Goal: Check status: Check status

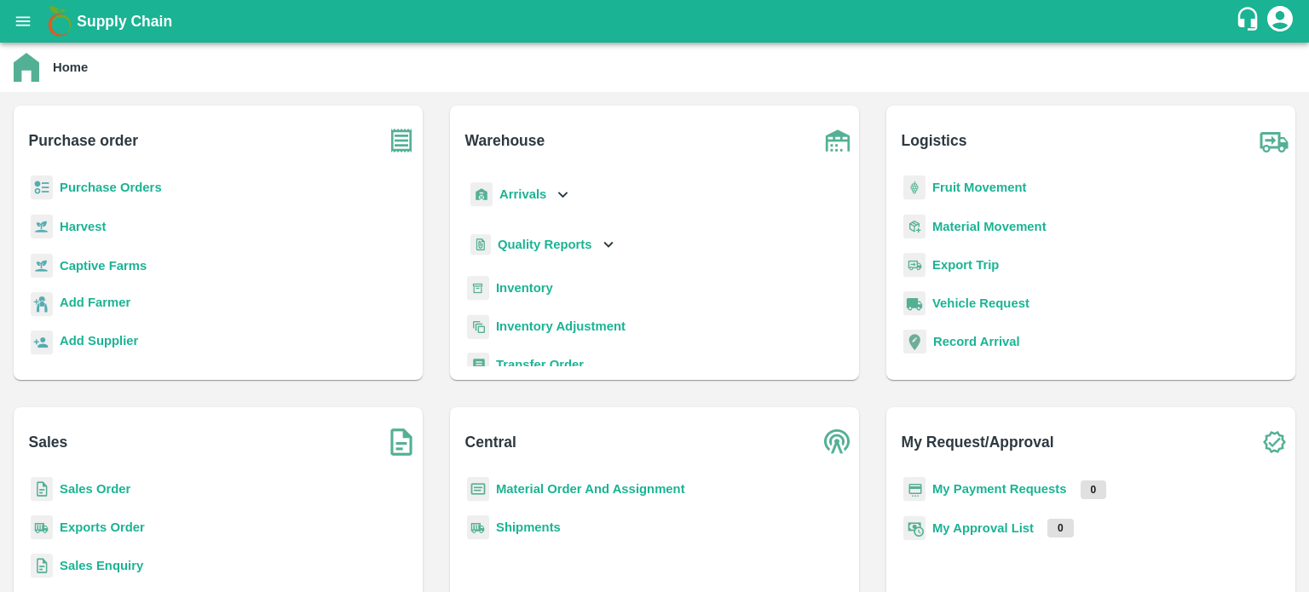
click at [117, 493] on b "Sales Order" at bounding box center [95, 489] width 71 height 14
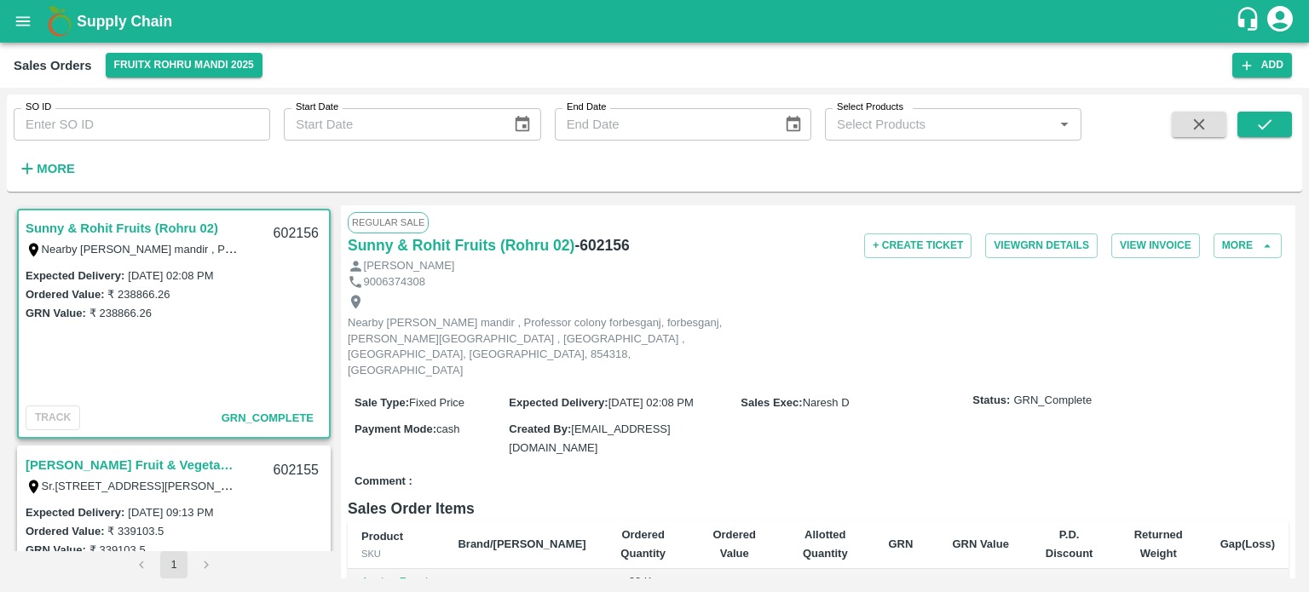
click at [164, 118] on input "SO ID" at bounding box center [142, 124] width 256 height 32
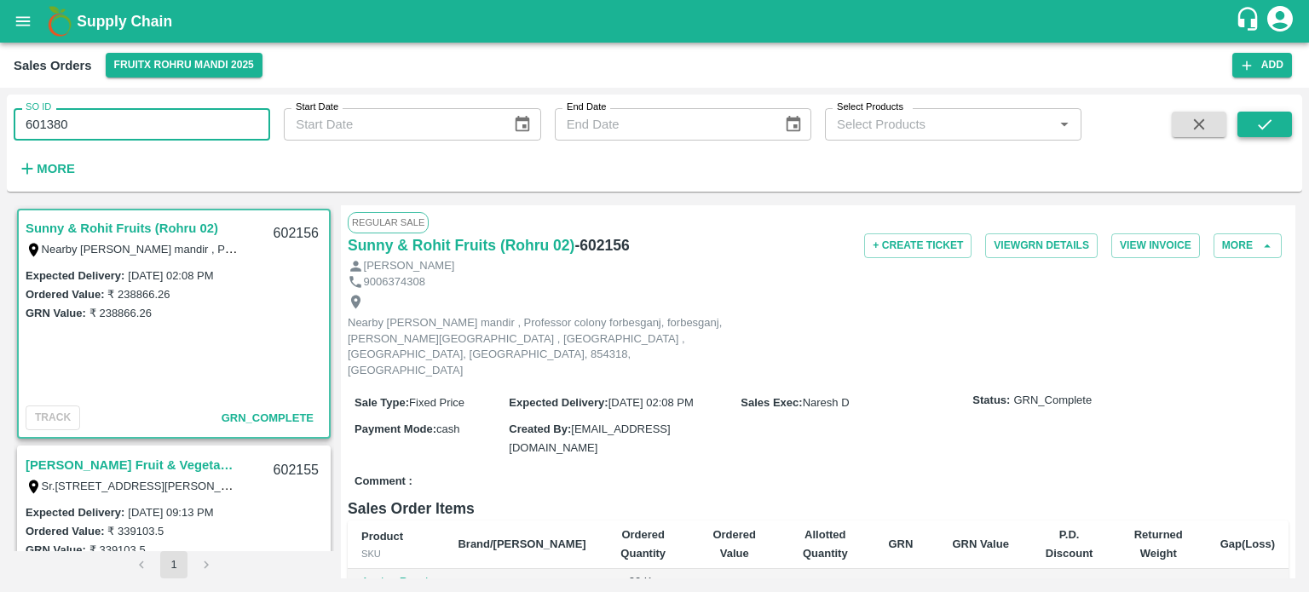
click at [1246, 120] on button "submit" at bounding box center [1264, 125] width 55 height 26
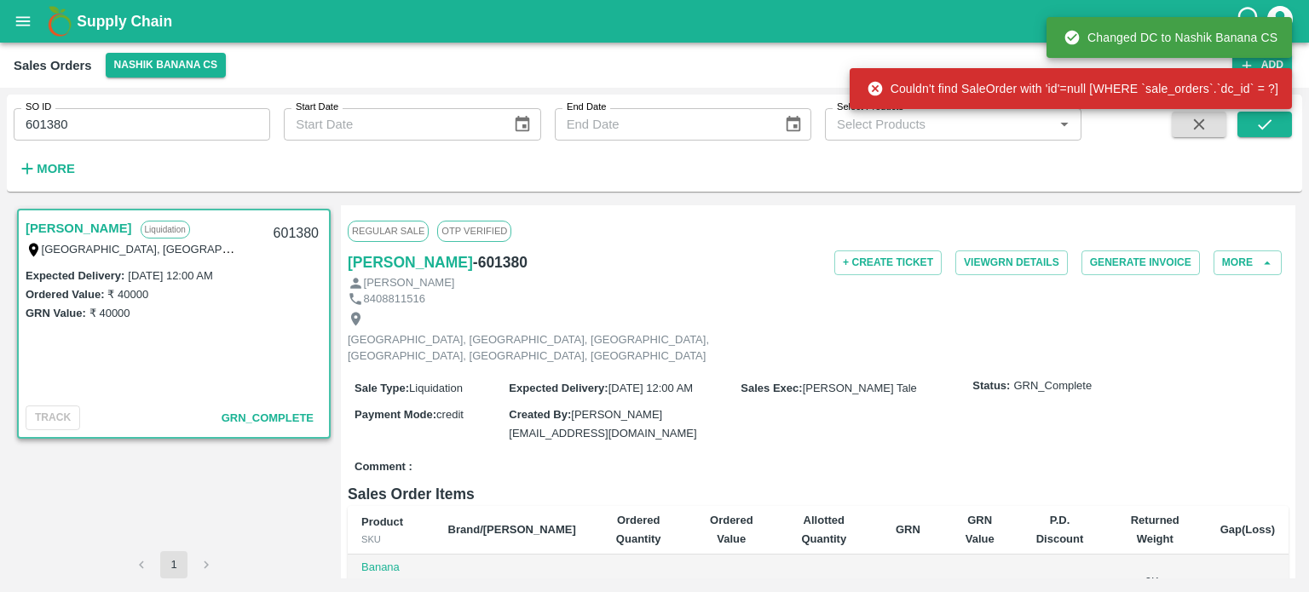
click at [133, 116] on input "601380" at bounding box center [142, 124] width 256 height 32
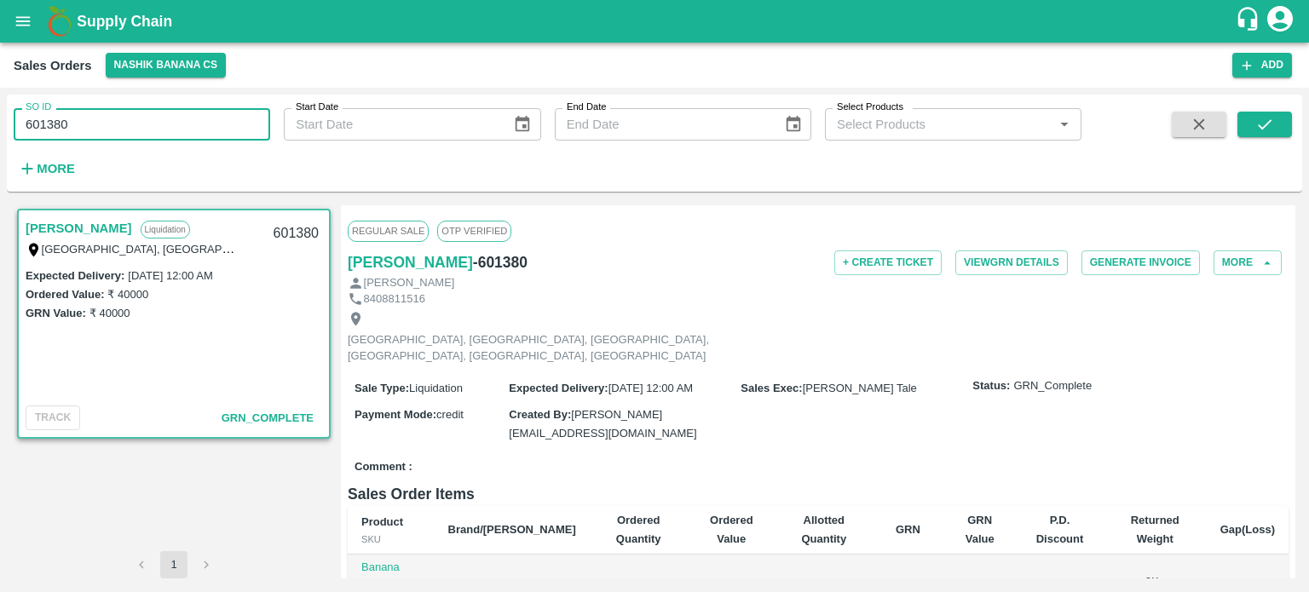
drag, startPoint x: 38, startPoint y: 118, endPoint x: 217, endPoint y: 115, distance: 178.9
click at [217, 115] on input "601380" at bounding box center [142, 124] width 256 height 32
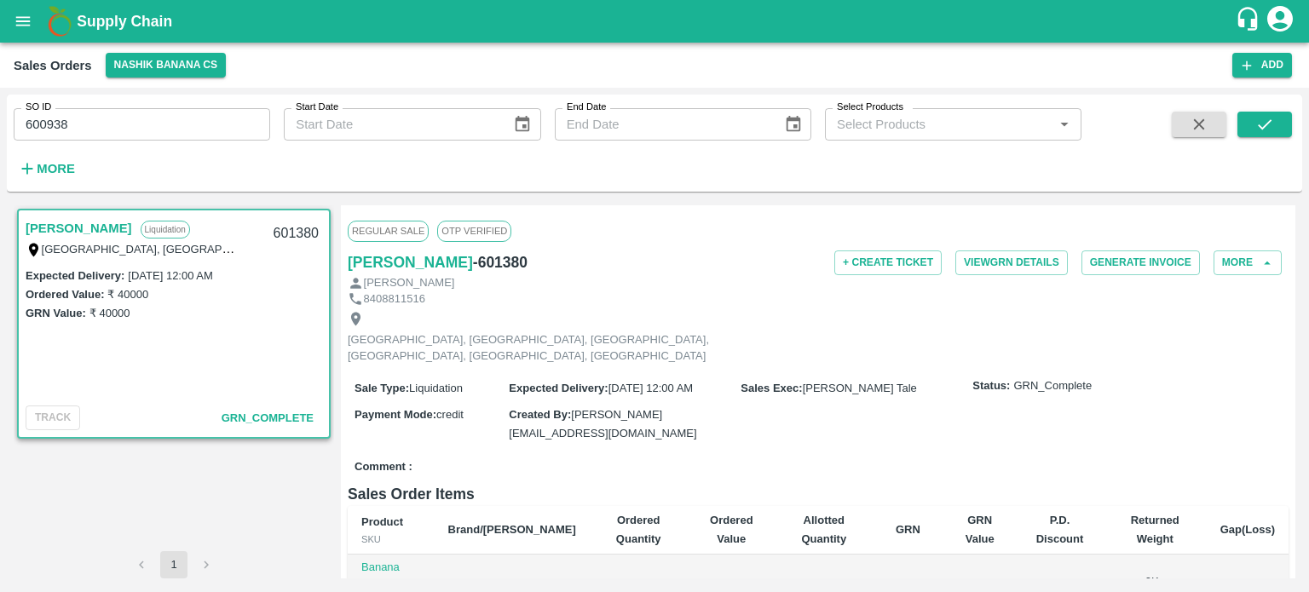
click at [1263, 110] on div "SO ID 600938 SO ID Start Date Start Date End Date End Date Select Products Sele…" at bounding box center [654, 142] width 1295 height 83
click at [1267, 126] on icon "submit" at bounding box center [1264, 124] width 19 height 19
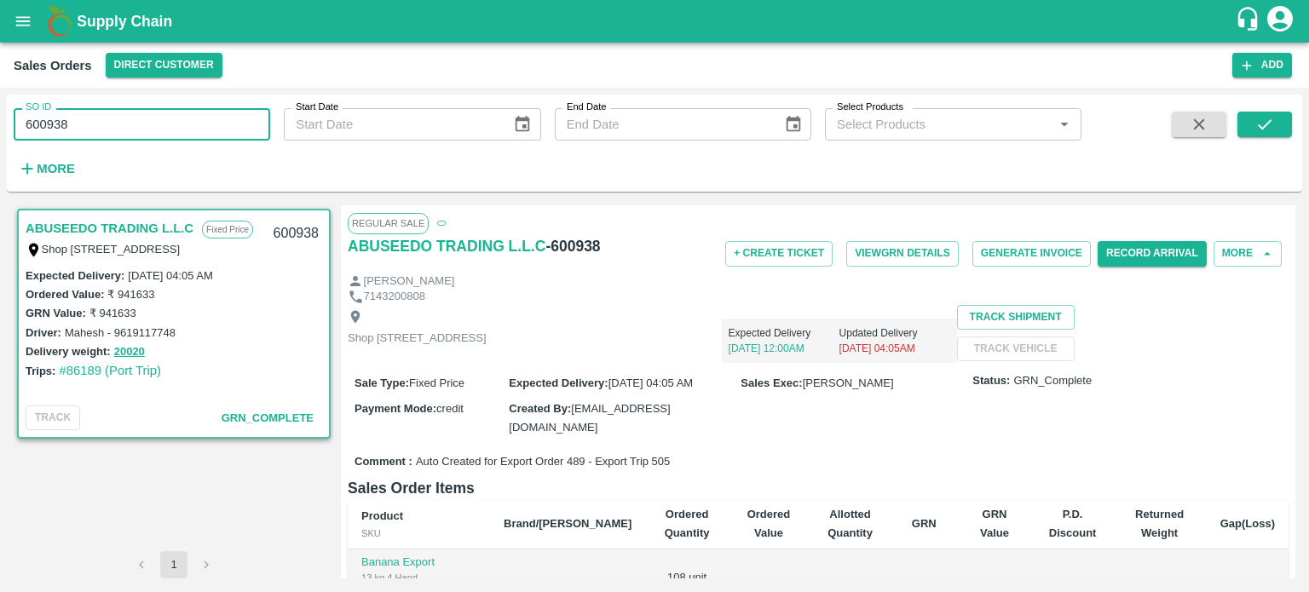
click at [153, 139] on input "600938" at bounding box center [142, 124] width 256 height 32
type input "600984"
click at [1269, 114] on button "submit" at bounding box center [1264, 125] width 55 height 26
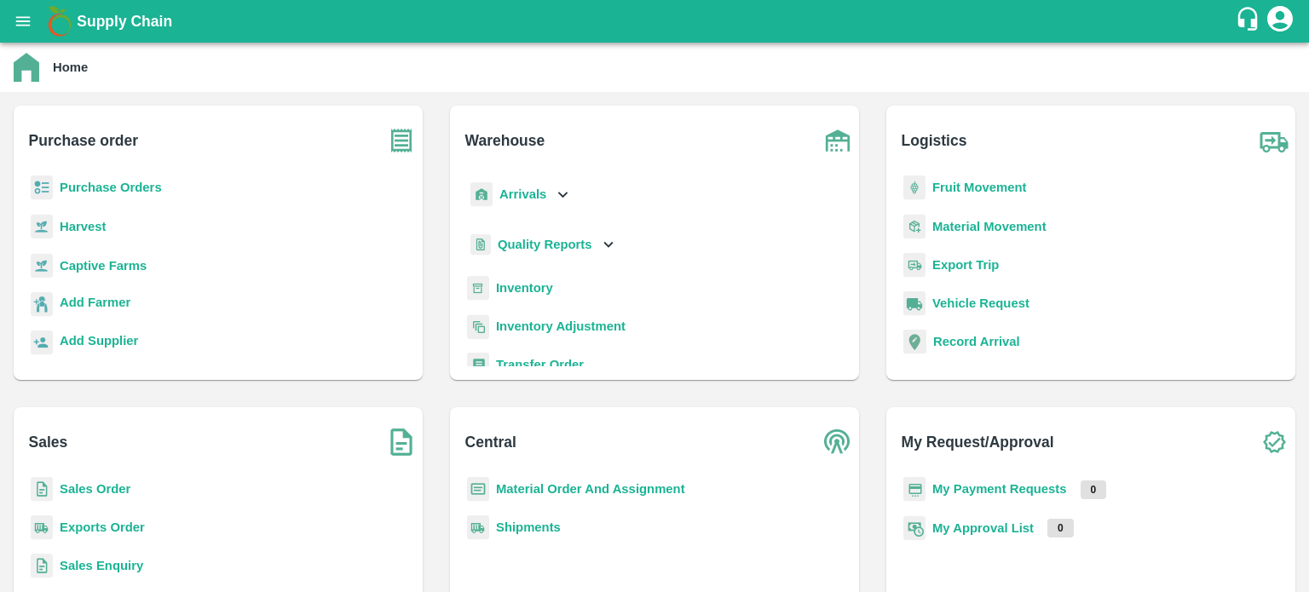
click at [115, 524] on b "Exports Order" at bounding box center [102, 528] width 85 height 14
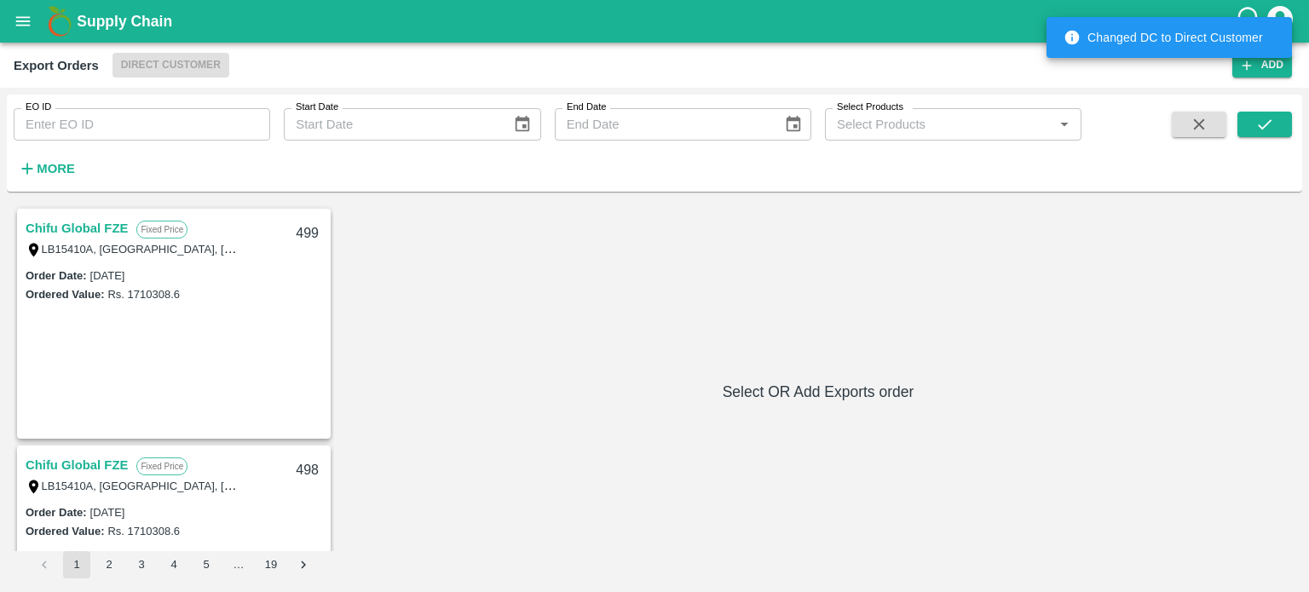
click at [198, 134] on input "EO ID" at bounding box center [142, 124] width 256 height 32
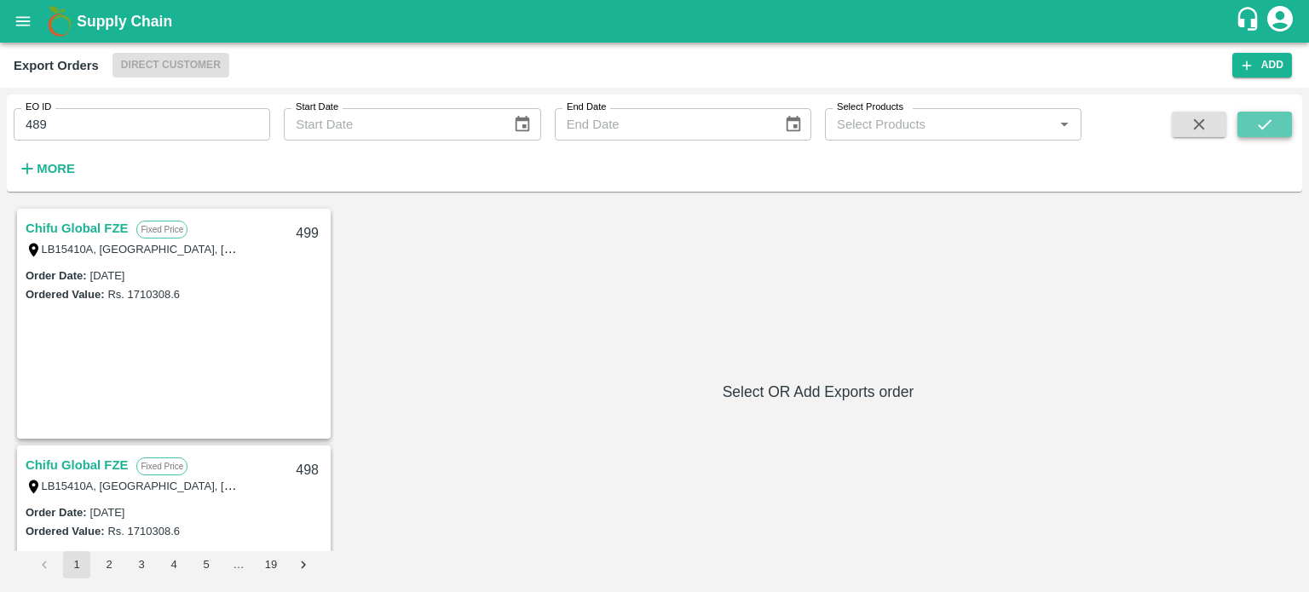
click at [1264, 129] on icon "submit" at bounding box center [1264, 124] width 19 height 19
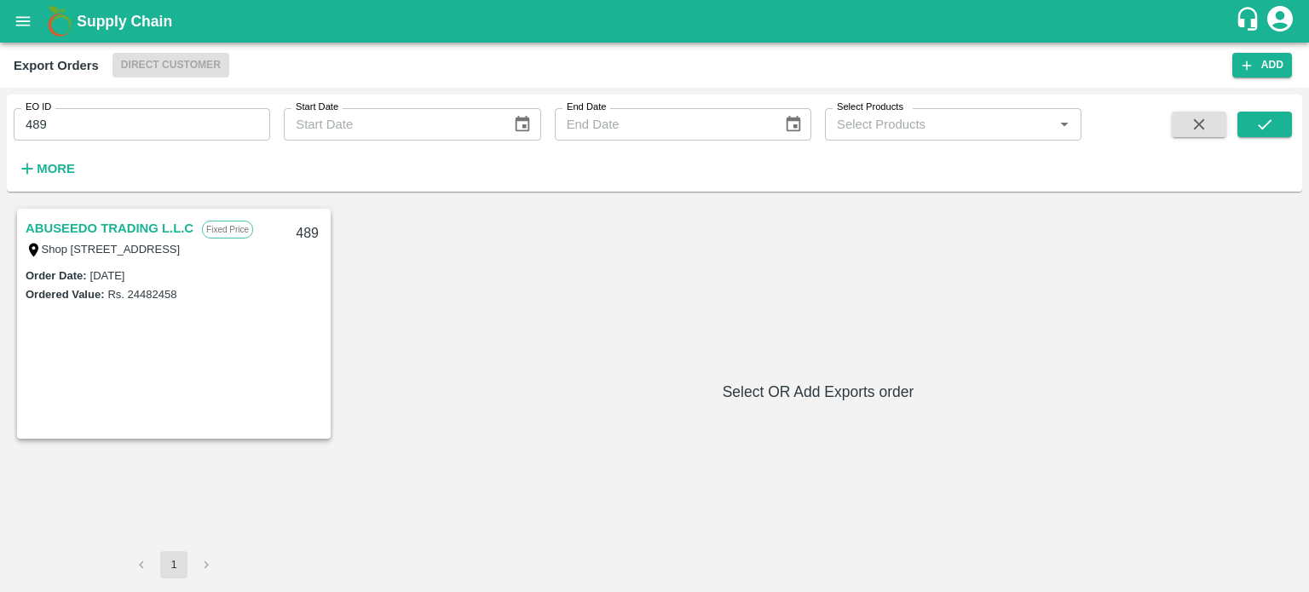
click at [123, 219] on link "ABUSEEDO TRADING L.L.C" at bounding box center [110, 228] width 168 height 22
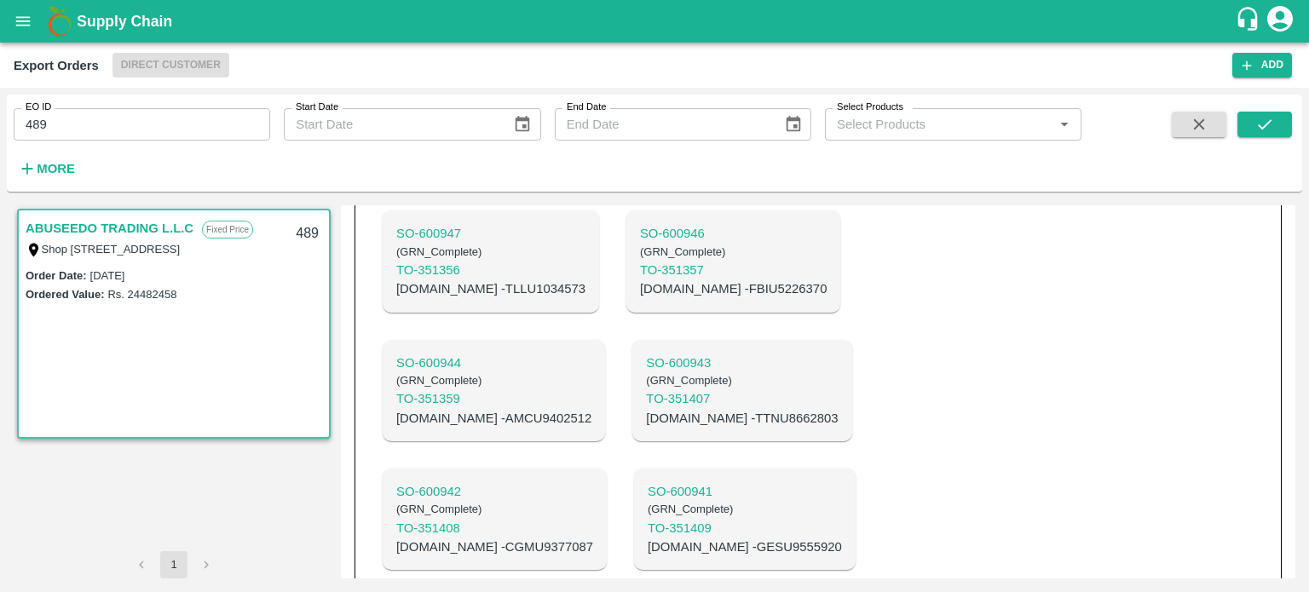
scroll to position [1681, 0]
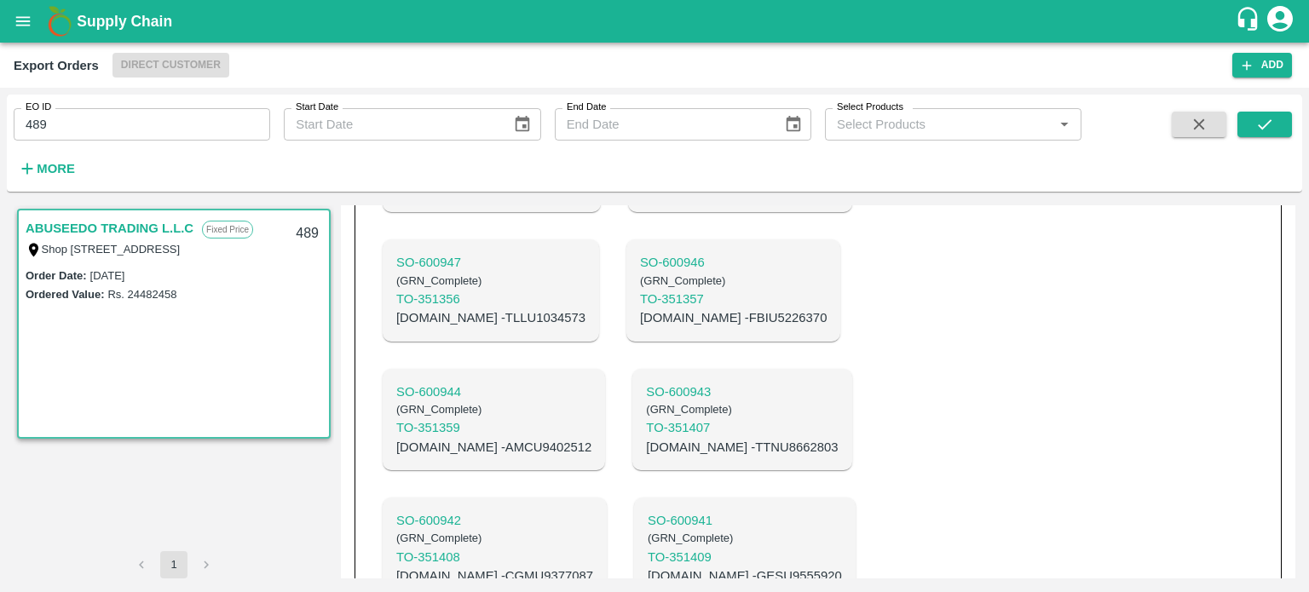
click at [196, 109] on input "489" at bounding box center [142, 124] width 256 height 32
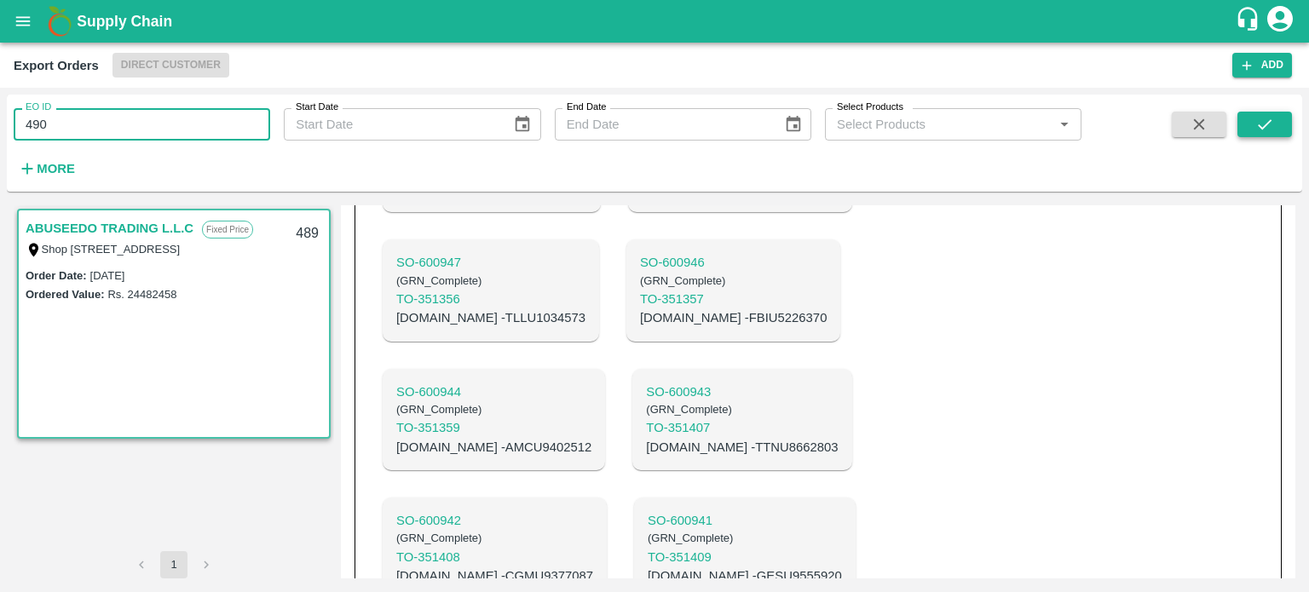
type input "490"
click at [1290, 135] on button "submit" at bounding box center [1264, 125] width 55 height 26
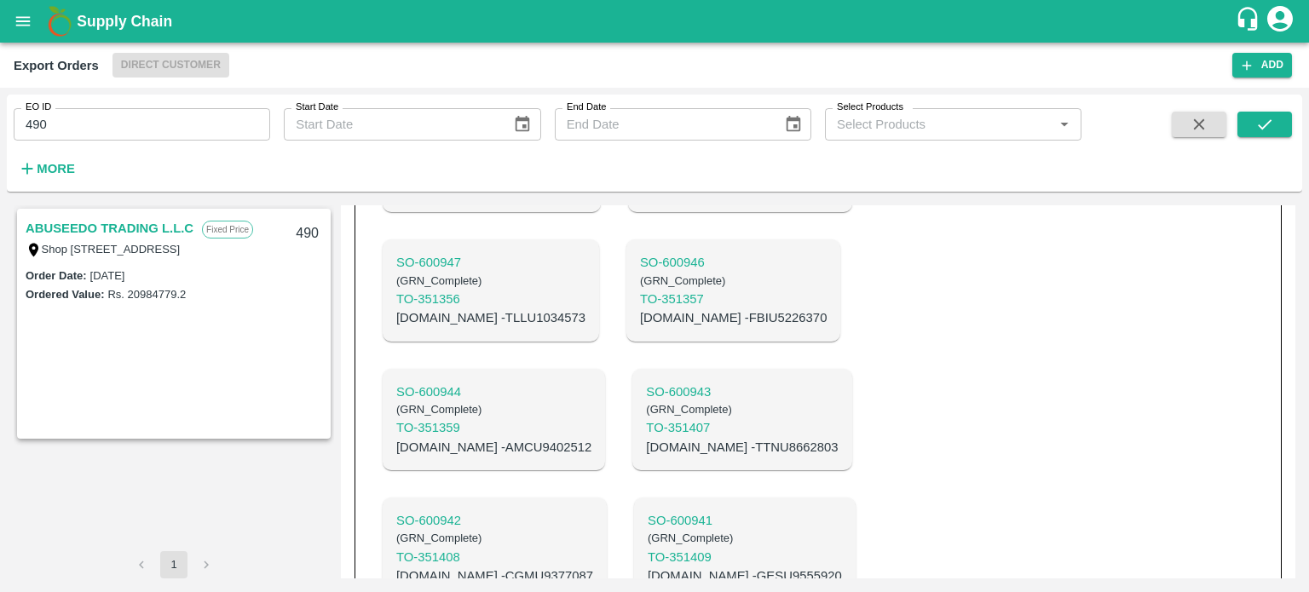
click at [136, 222] on link "ABUSEEDO TRADING L.L.C" at bounding box center [110, 228] width 168 height 22
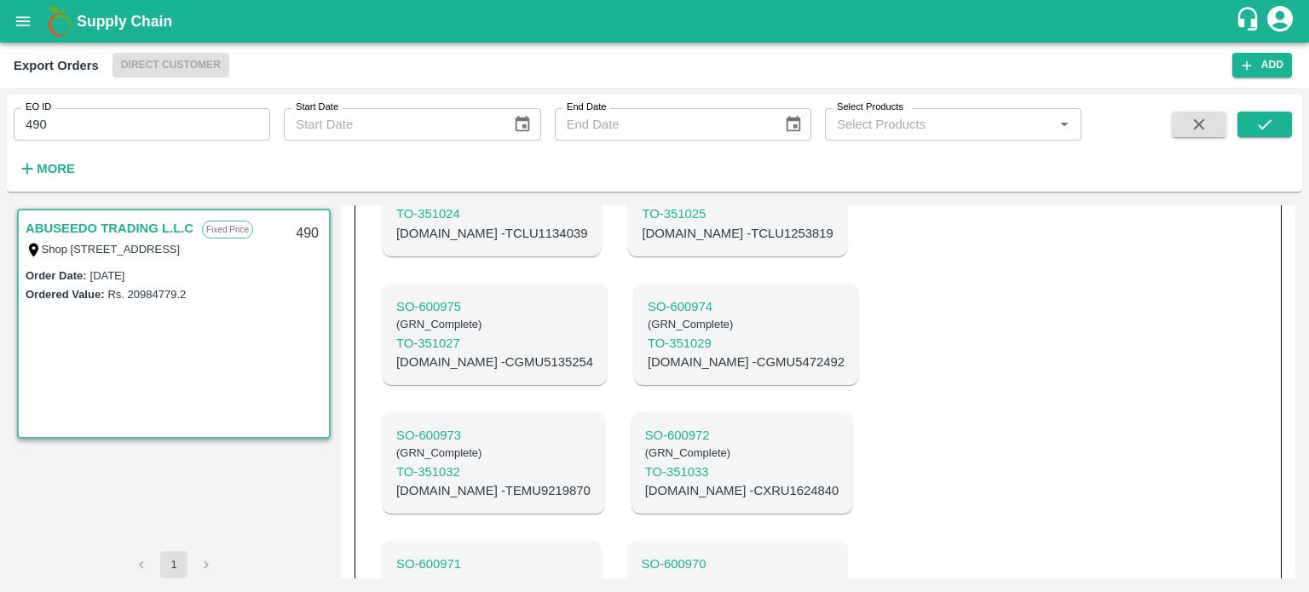
scroll to position [1509, 0]
